Goal: Task Accomplishment & Management: Use online tool/utility

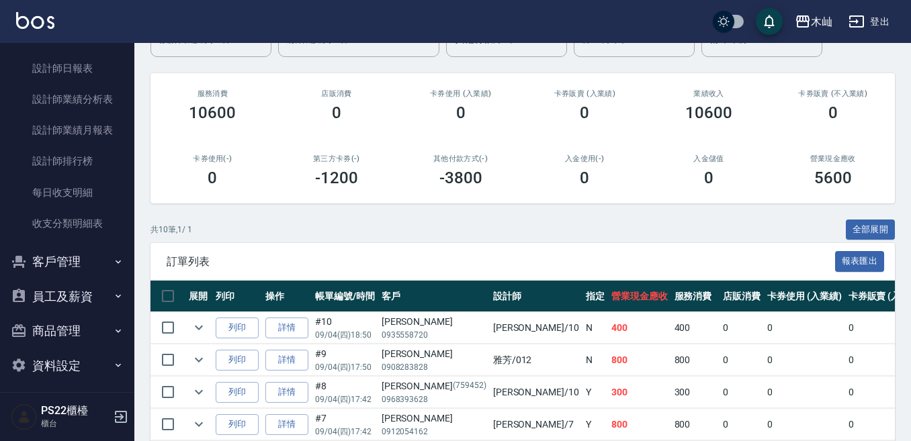
scroll to position [630, 0]
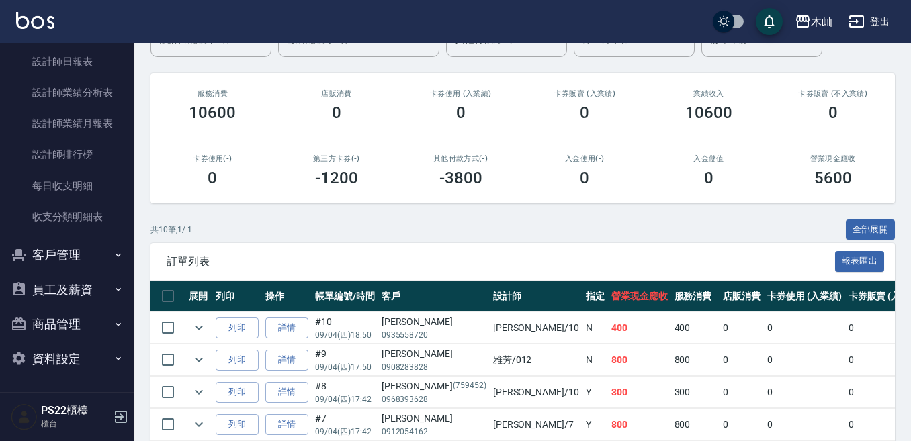
click at [39, 265] on button "客戶管理" at bounding box center [67, 255] width 124 height 35
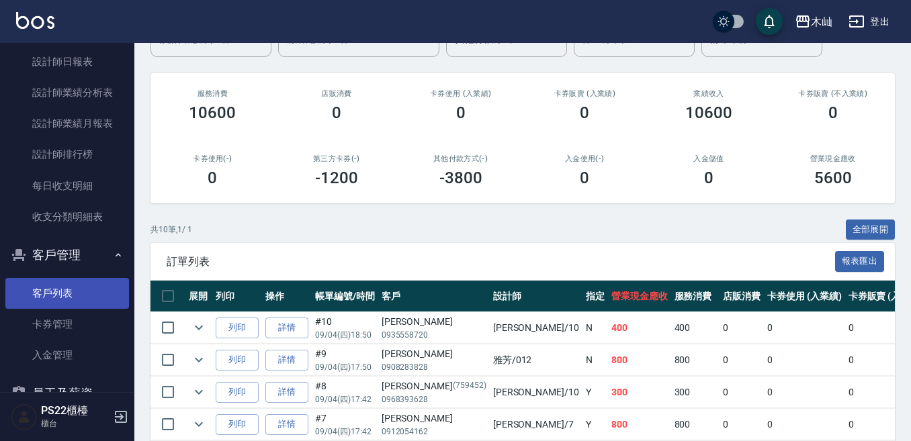
click at [56, 300] on link "客戶列表" at bounding box center [67, 293] width 124 height 31
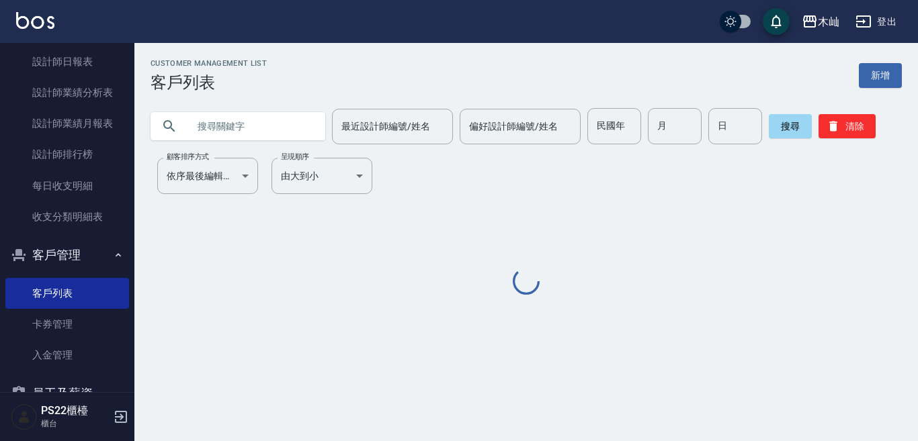
click at [247, 140] on input "text" at bounding box center [251, 126] width 126 height 36
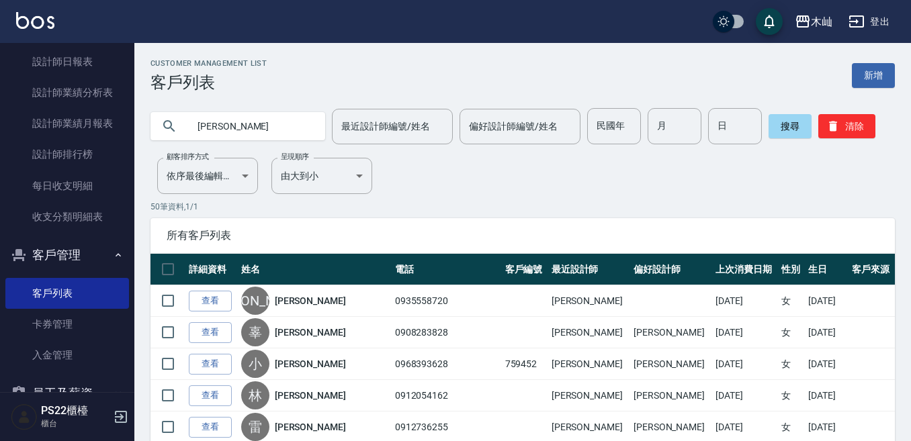
type input "黃玟儀"
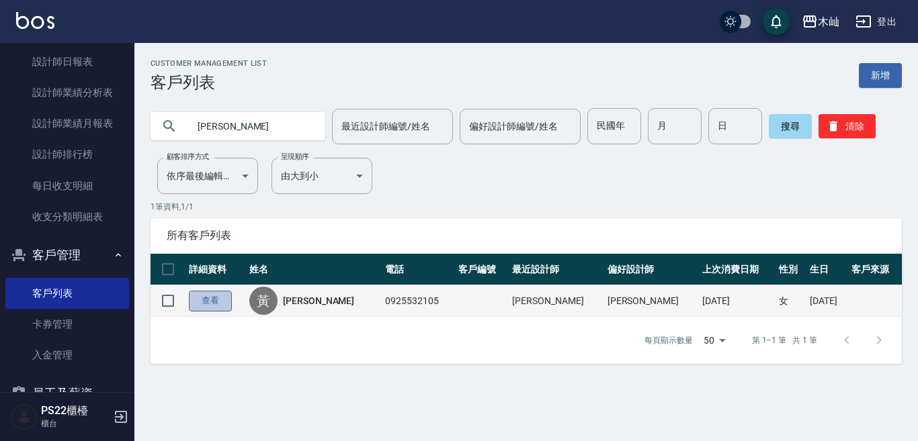
click at [222, 304] on link "查看" at bounding box center [210, 301] width 43 height 21
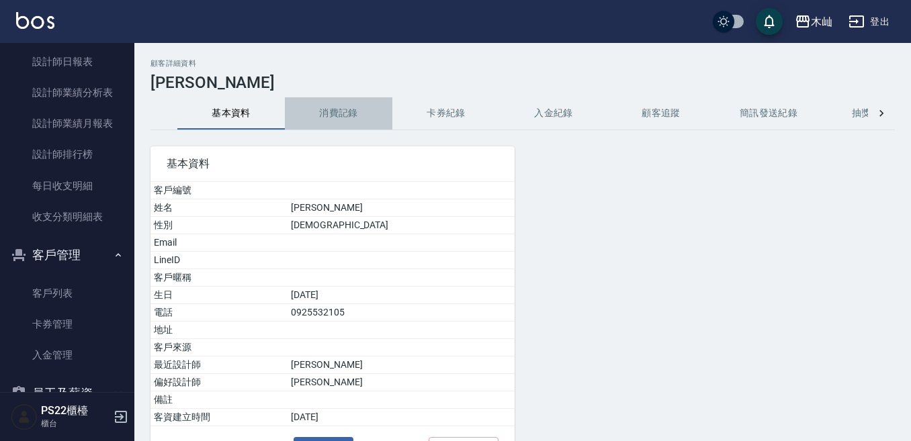
click at [332, 122] on button "消費記錄" at bounding box center [339, 113] width 108 height 32
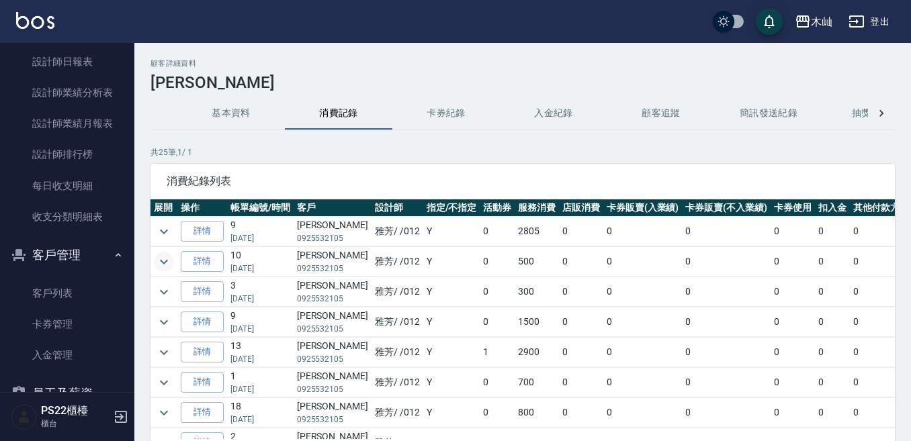
click at [168, 258] on icon "expand row" at bounding box center [164, 262] width 16 height 16
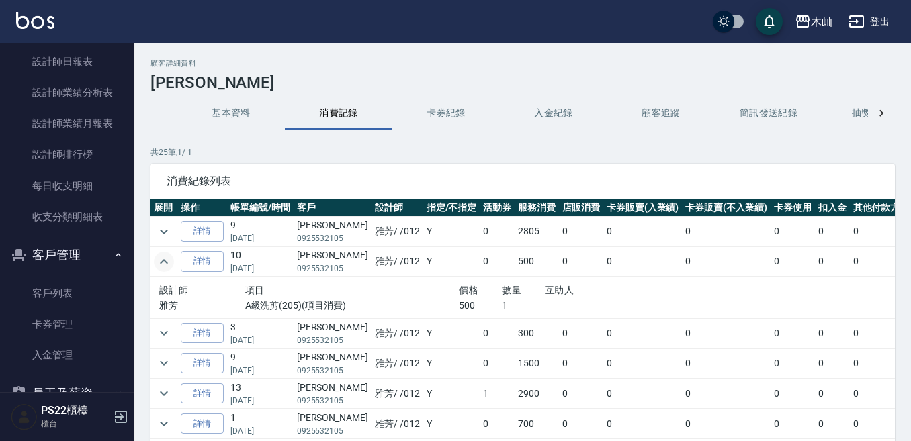
click at [168, 258] on icon "expand row" at bounding box center [164, 262] width 16 height 16
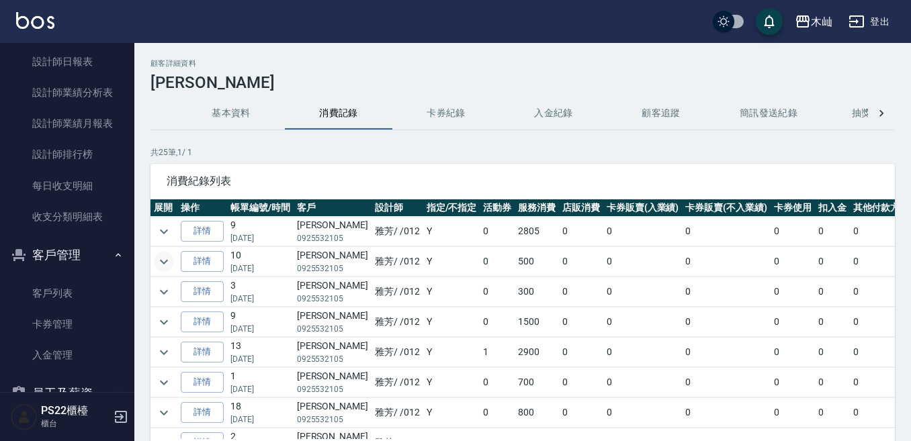
click at [340, 237] on p "0925532105" at bounding box center [332, 238] width 71 height 12
copy p "0925532105"
click at [158, 294] on icon "expand row" at bounding box center [164, 292] width 16 height 16
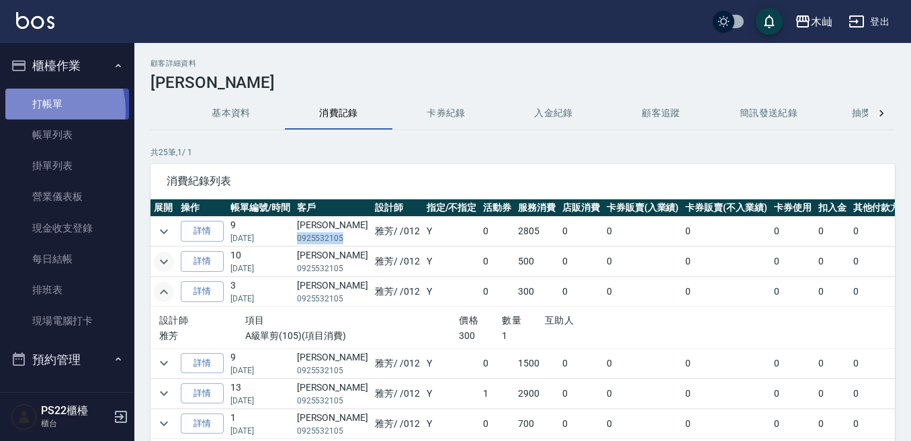
click at [38, 110] on link "打帳單" at bounding box center [67, 104] width 124 height 31
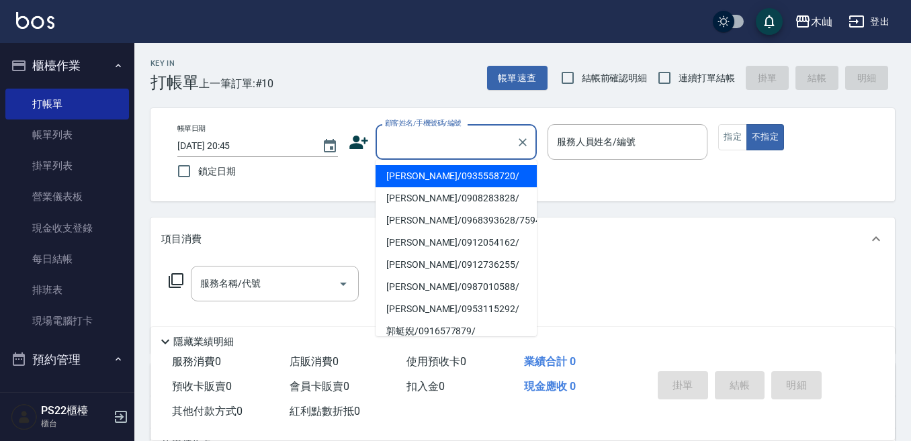
click at [410, 140] on input "顧客姓名/手機號碼/編號" at bounding box center [446, 142] width 129 height 24
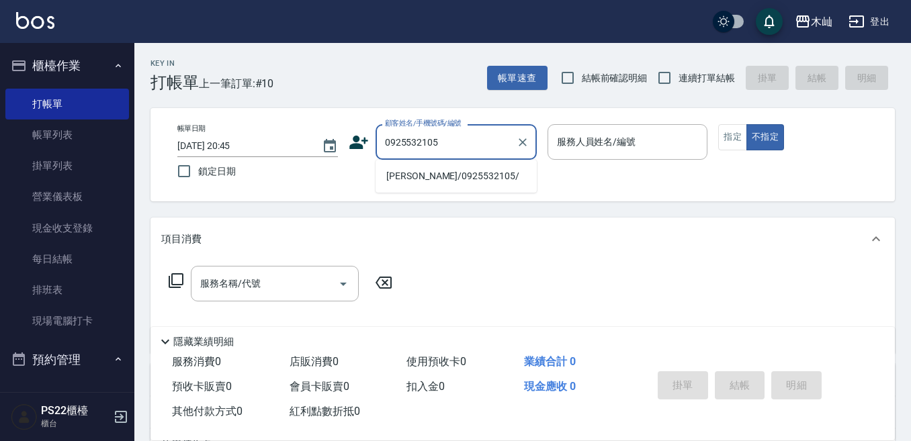
click at [460, 177] on li "黃玟儀/0925532105/" at bounding box center [456, 176] width 161 height 22
type input "黃玟儀/0925532105/"
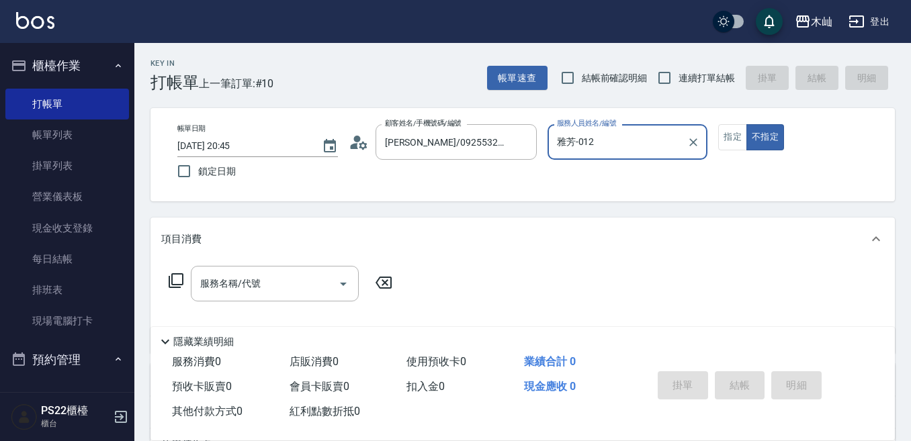
type input "雅芳-012"
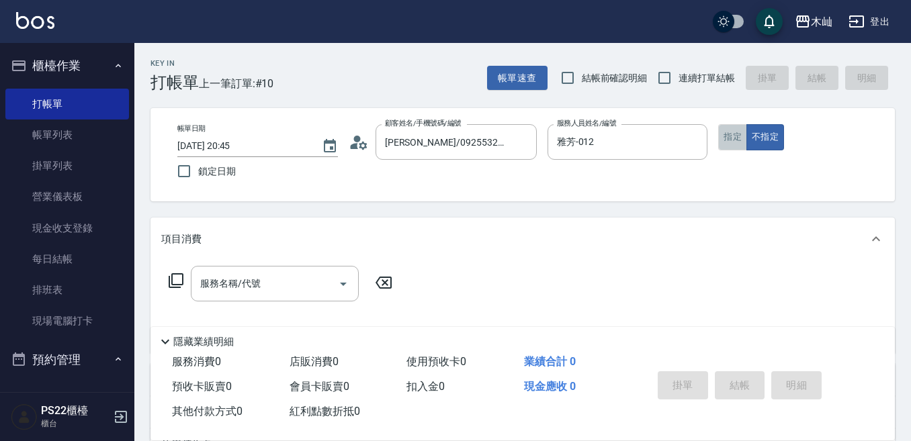
click at [729, 144] on button "指定" at bounding box center [732, 137] width 29 height 26
click at [300, 280] on input "服務名稱/代號" at bounding box center [265, 284] width 136 height 24
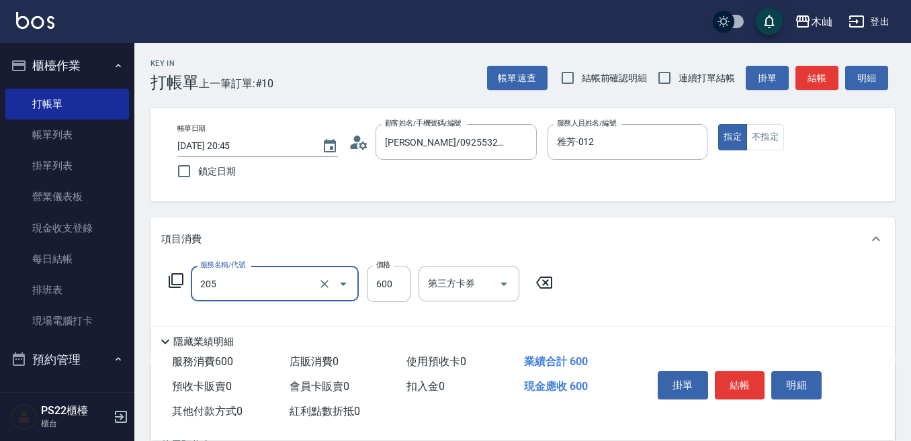
type input "A級洗剪(205)"
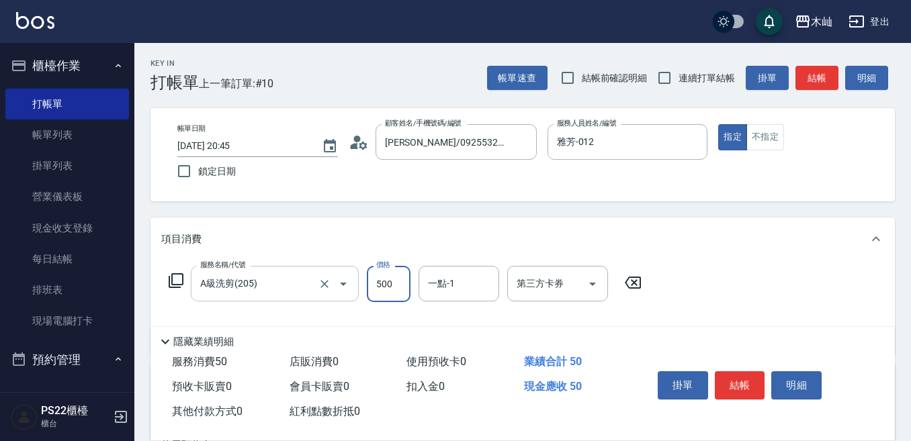
type input "500"
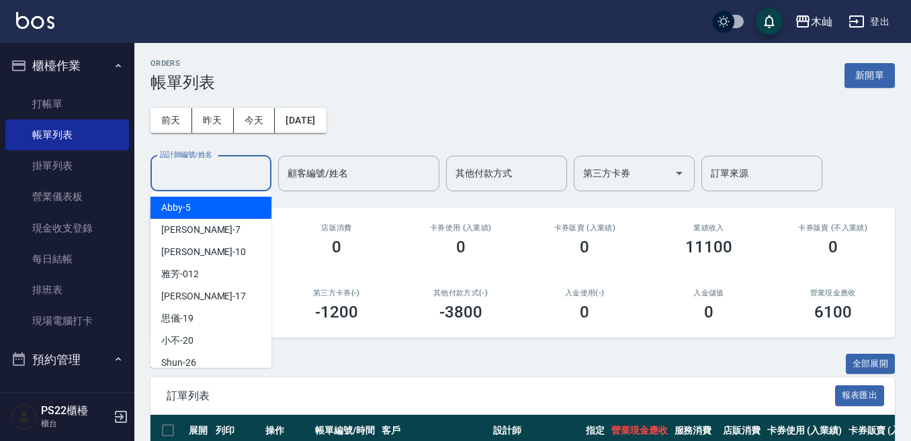
click at [180, 175] on input "設計師編號/姓名" at bounding box center [211, 174] width 109 height 24
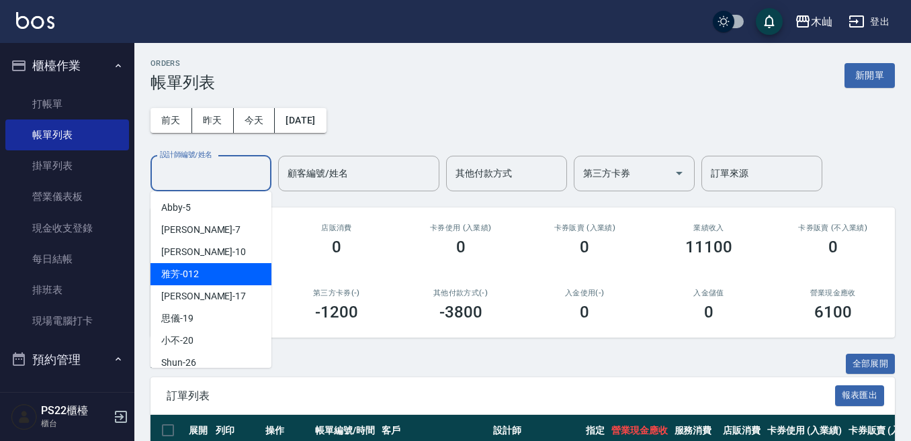
click at [206, 273] on div "雅芳 -012" at bounding box center [211, 274] width 121 height 22
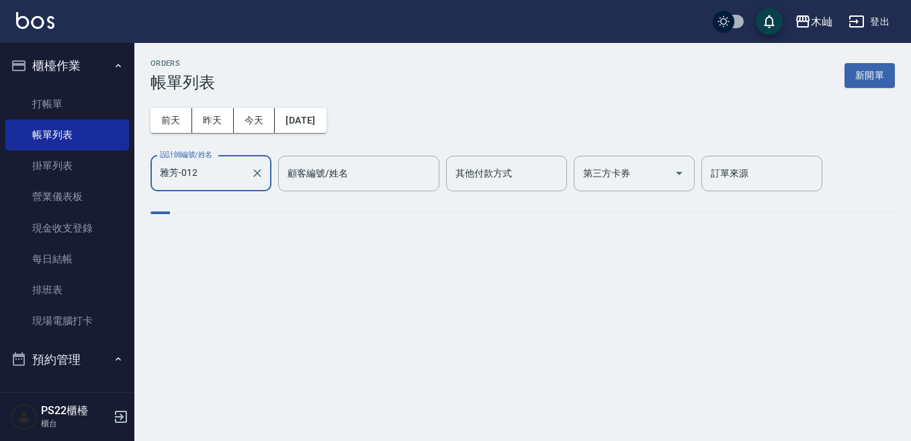
type input "雅芳-012"
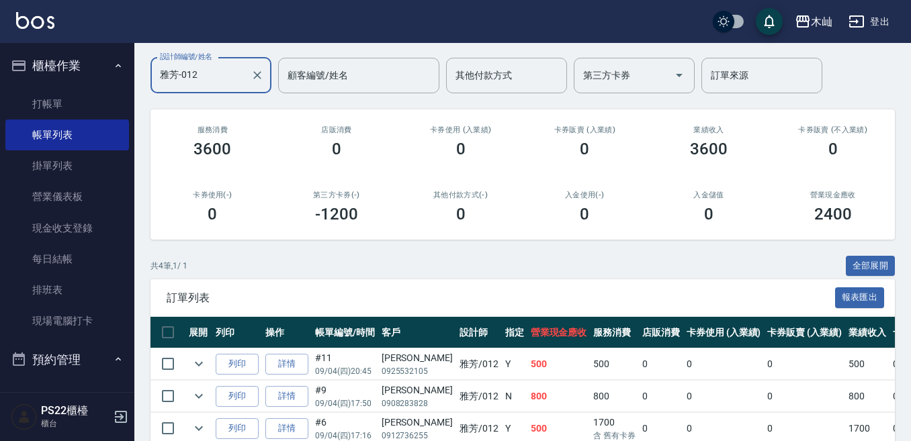
scroll to position [198, 0]
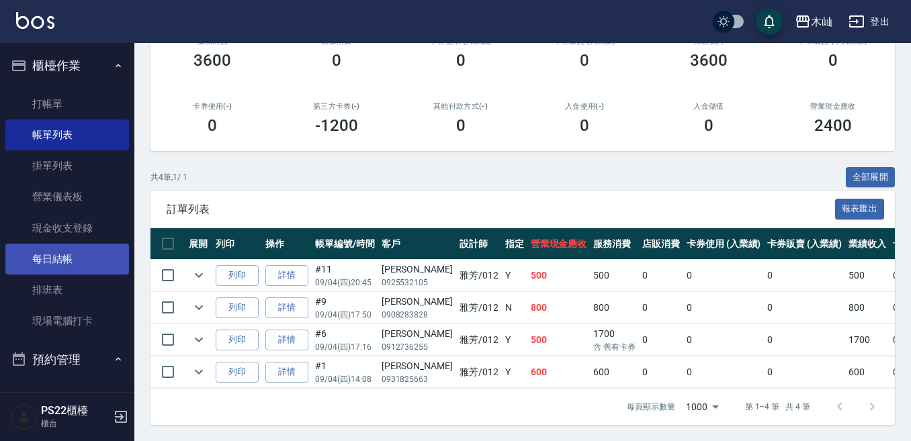
click at [48, 271] on link "每日結帳" at bounding box center [67, 259] width 124 height 31
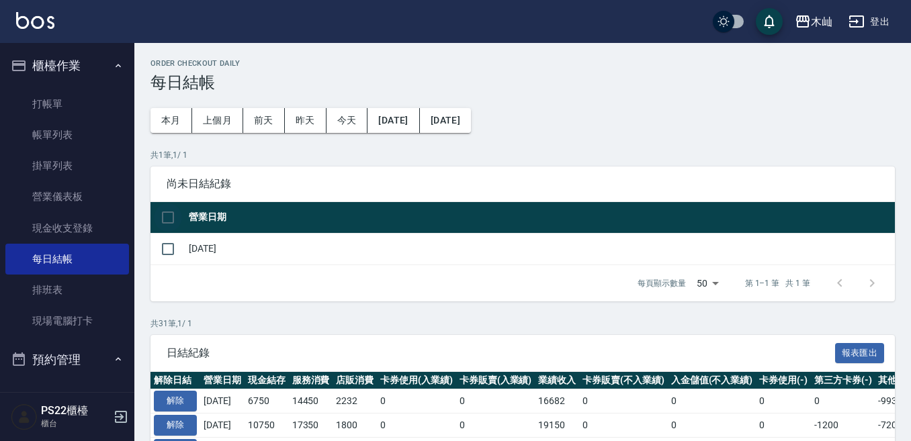
click at [161, 213] on input "checkbox" at bounding box center [168, 218] width 28 height 28
checkbox input "true"
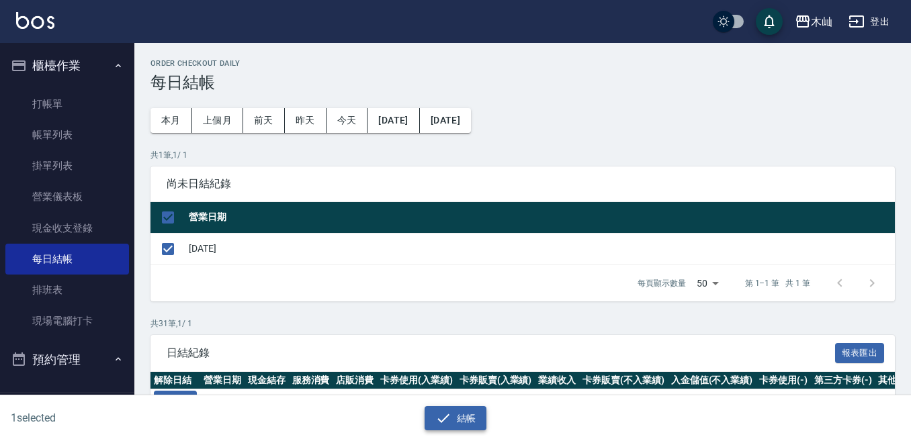
click at [439, 413] on icon "button" at bounding box center [443, 419] width 16 height 16
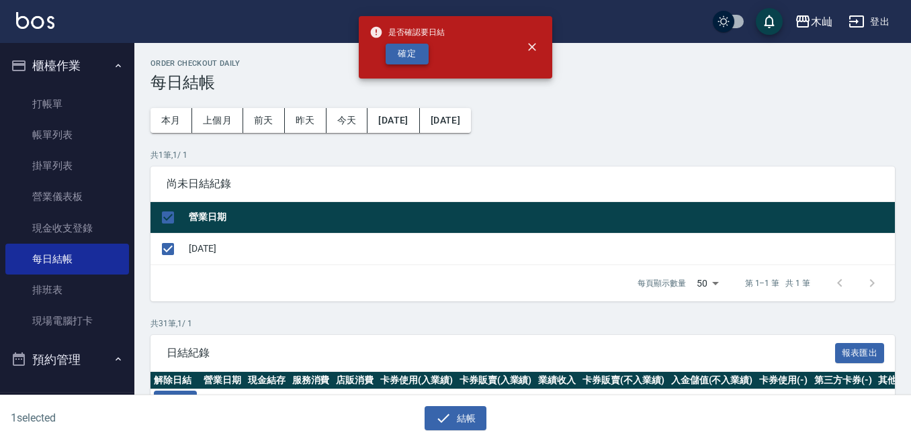
click at [418, 53] on button "確定" at bounding box center [407, 54] width 43 height 21
checkbox input "false"
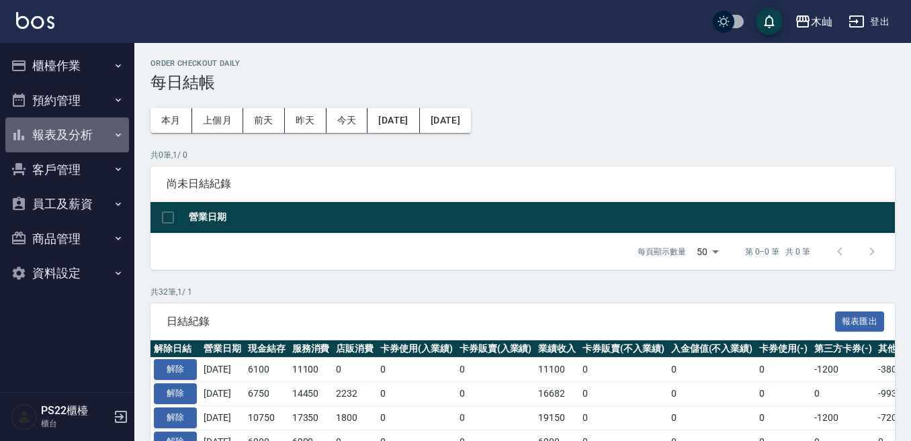
click at [64, 130] on button "報表及分析" at bounding box center [67, 135] width 124 height 35
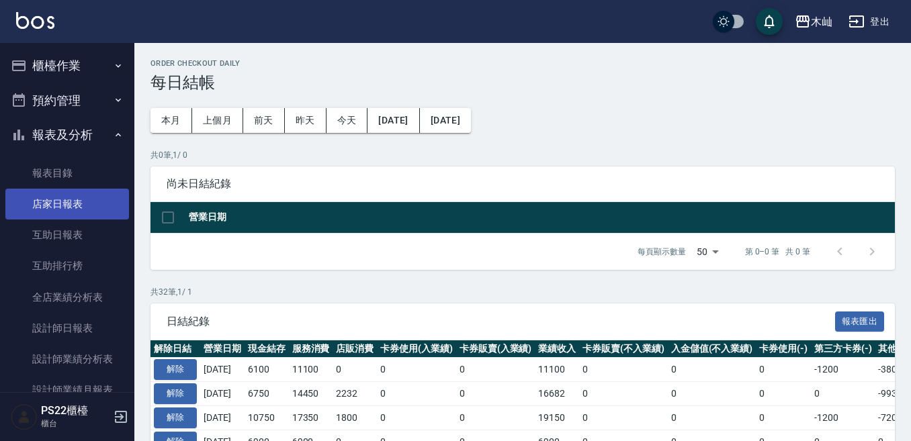
click at [86, 207] on link "店家日報表" at bounding box center [67, 204] width 124 height 31
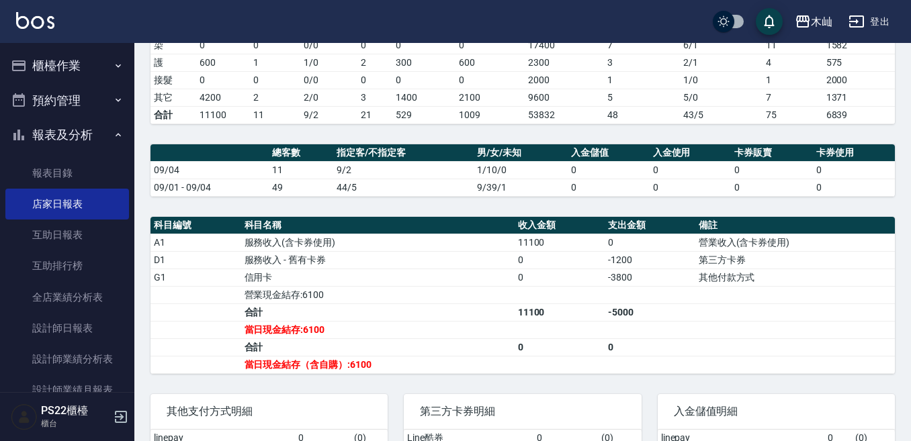
scroll to position [202, 0]
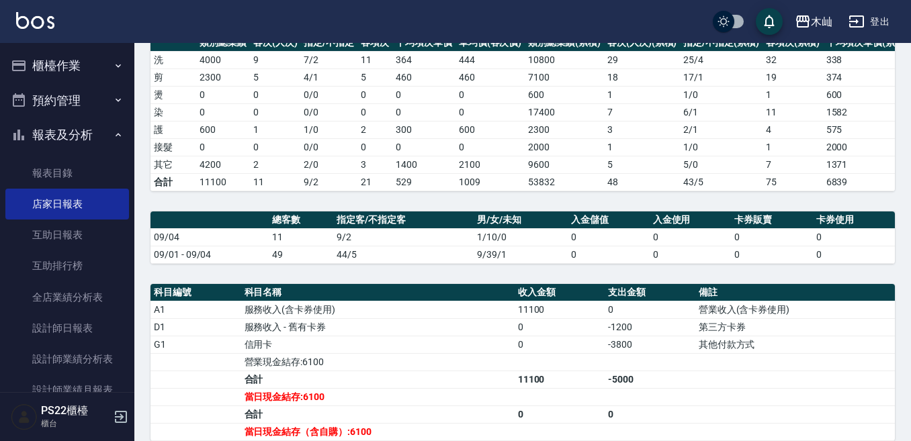
click at [733, 353] on td "其他付款方式" at bounding box center [795, 344] width 200 height 17
